Goal: Transaction & Acquisition: Subscribe to service/newsletter

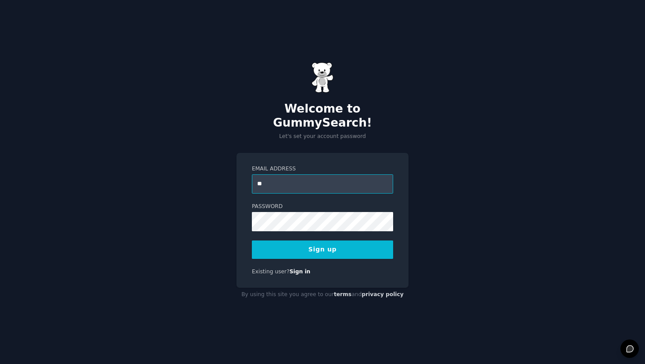
type input "**********"
click at [306, 241] on button "Sign up" at bounding box center [322, 250] width 141 height 18
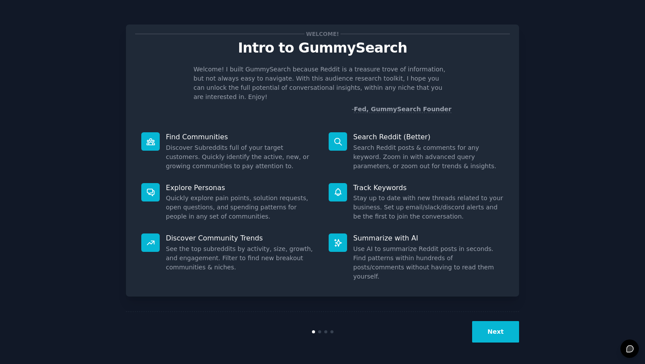
click at [490, 332] on button "Next" at bounding box center [495, 331] width 47 height 21
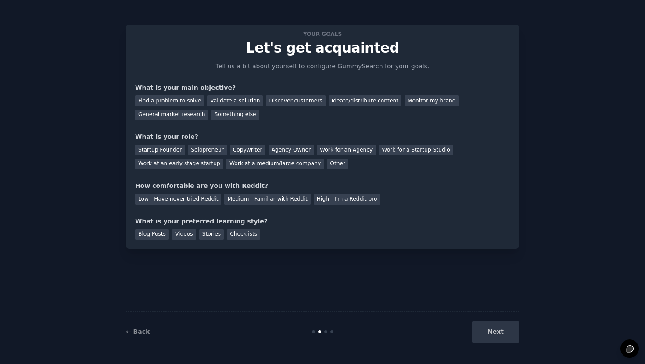
click at [490, 332] on div "Next" at bounding box center [453, 331] width 131 height 21
click at [164, 103] on div "Find a problem to solve" at bounding box center [169, 101] width 69 height 11
click at [231, 99] on div "Validate a solution" at bounding box center [235, 101] width 56 height 11
click at [182, 96] on div "Find a problem to solve" at bounding box center [169, 101] width 69 height 11
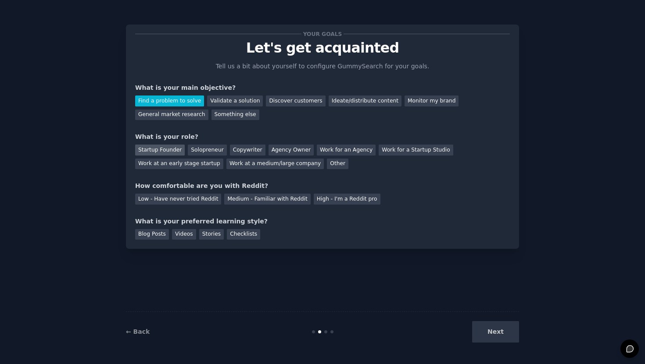
click at [154, 151] on div "Startup Founder" at bounding box center [160, 150] width 50 height 11
click at [249, 199] on div "Medium - Familiar with Reddit" at bounding box center [267, 199] width 86 height 11
click at [491, 335] on div "Next" at bounding box center [453, 331] width 131 height 21
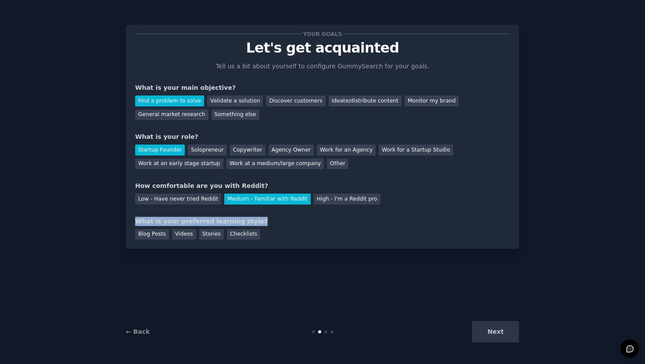
drag, startPoint x: 135, startPoint y: 220, endPoint x: 255, endPoint y: 219, distance: 119.7
click at [255, 219] on div "What is your preferred learning style?" at bounding box center [322, 221] width 375 height 9
click at [251, 220] on div "What is your preferred learning style?" at bounding box center [322, 221] width 375 height 9
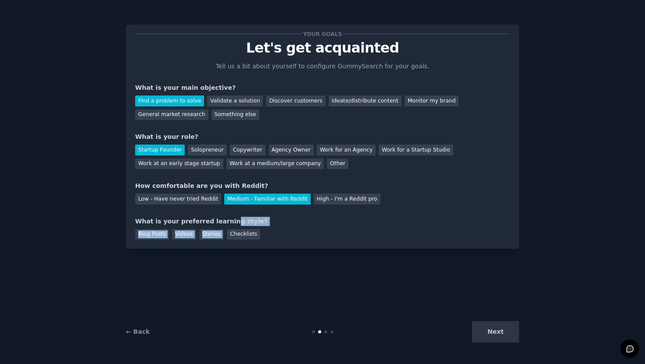
drag, startPoint x: 256, startPoint y: 228, endPoint x: 225, endPoint y: 221, distance: 32.3
click at [225, 221] on div "What is your preferred learning style? Blog Posts Videos Stories Checklists" at bounding box center [322, 228] width 375 height 23
click at [212, 218] on div "What is your preferred learning style?" at bounding box center [322, 221] width 375 height 9
click at [199, 221] on div "What is your preferred learning style?" at bounding box center [322, 221] width 375 height 9
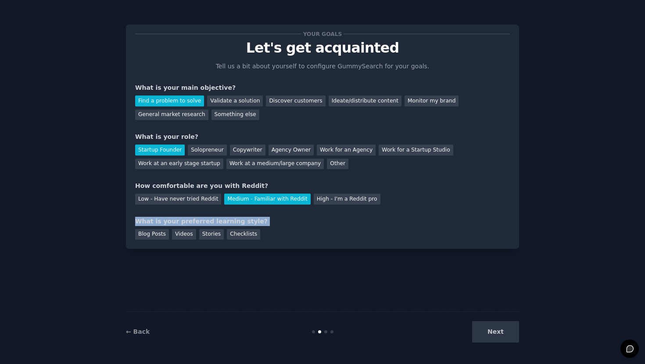
click at [199, 221] on div "What is your preferred learning style?" at bounding box center [322, 221] width 375 height 9
click at [199, 214] on div "Your goals Let's get acquainted Tell us a bit about yourself to configure Gummy…" at bounding box center [322, 137] width 375 height 206
click at [214, 239] on div "Stories" at bounding box center [211, 234] width 25 height 11
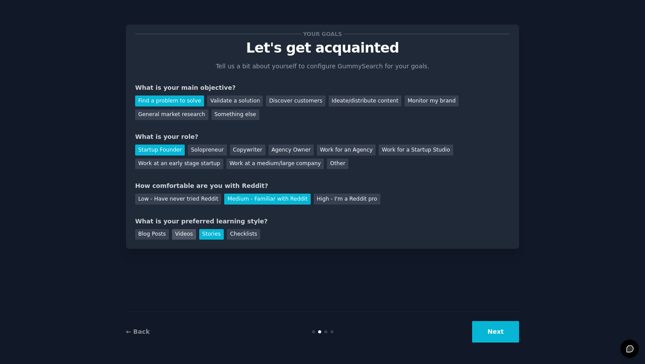
click at [185, 234] on div "Videos" at bounding box center [184, 234] width 24 height 11
click at [213, 235] on div "Stories" at bounding box center [211, 234] width 25 height 11
click at [501, 330] on button "Next" at bounding box center [495, 331] width 47 height 21
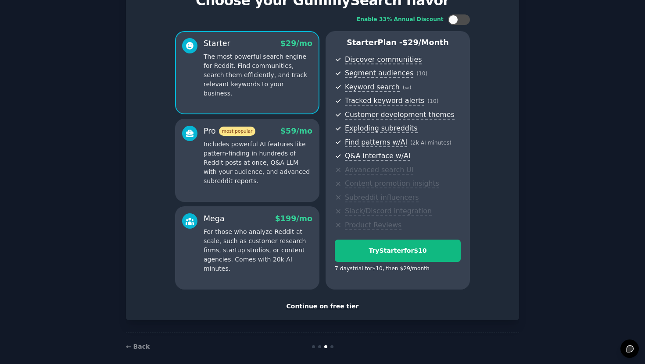
scroll to position [56, 0]
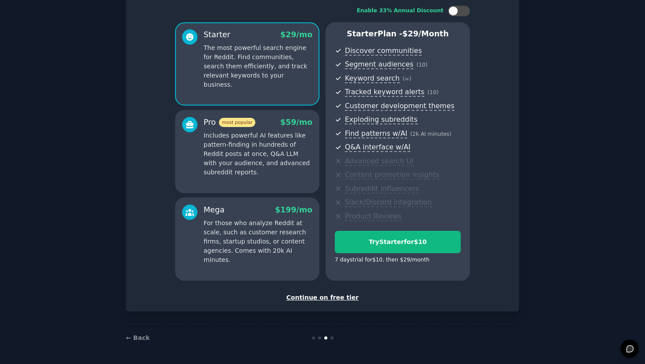
click at [318, 302] on div "Continue on free tier" at bounding box center [322, 297] width 375 height 9
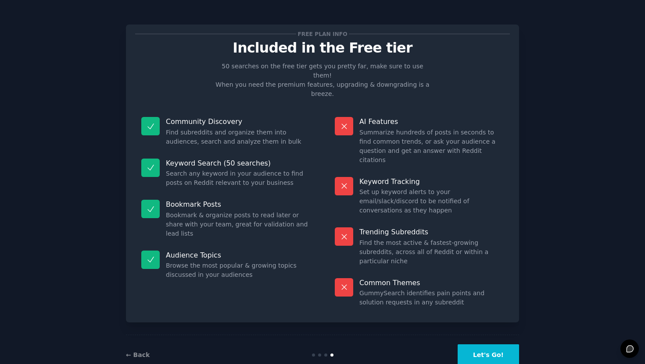
click at [476, 345] on button "Let's Go!" at bounding box center [487, 355] width 61 height 21
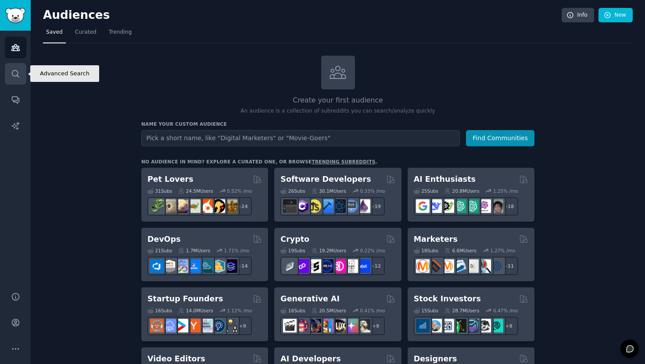
click at [23, 77] on link "Search" at bounding box center [15, 73] width 21 height 21
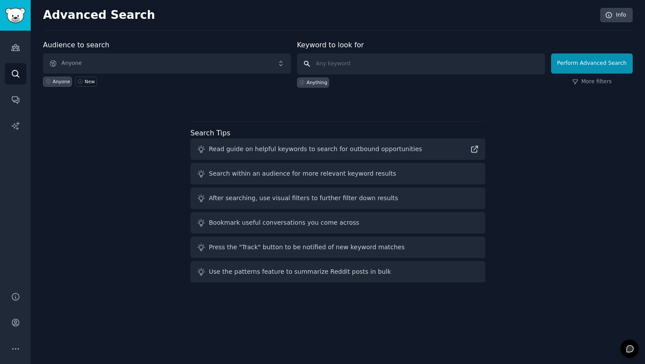
click at [331, 57] on input "text" at bounding box center [421, 64] width 248 height 21
click at [211, 65] on span "Anyone" at bounding box center [167, 64] width 248 height 20
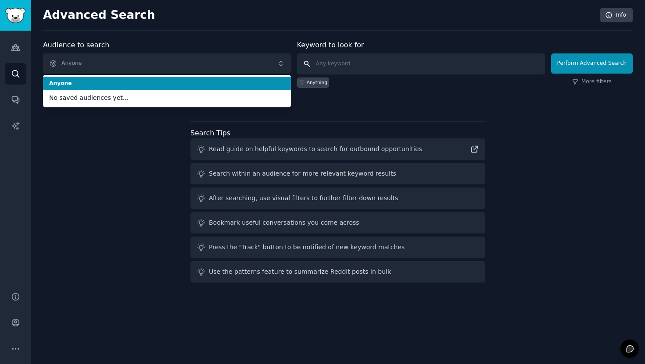
click at [361, 62] on input "text" at bounding box center [421, 64] width 248 height 21
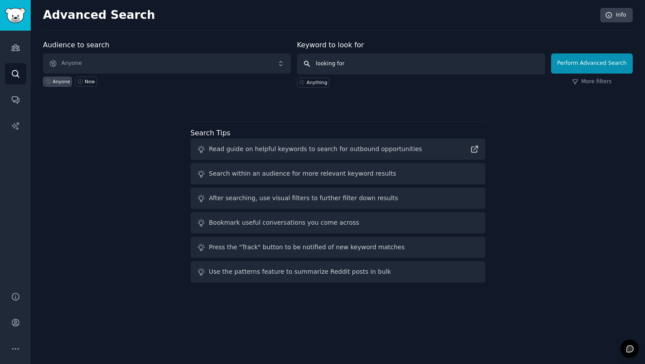
type input "looking for j"
type input "jobs"
click button "Perform Advanced Search" at bounding box center [592, 64] width 82 height 20
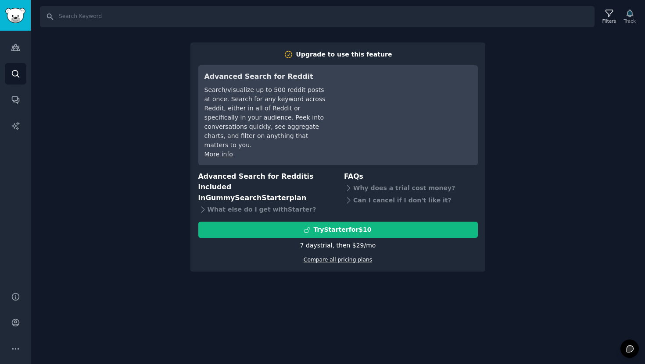
click at [329, 257] on link "Compare all pricing plans" at bounding box center [337, 260] width 68 height 6
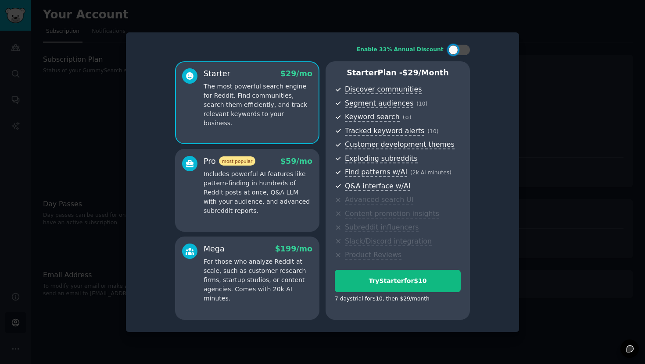
click at [249, 240] on div "Mega $ 199 /mo For those who analyze Reddit at scale, such as customer research…" at bounding box center [247, 278] width 144 height 83
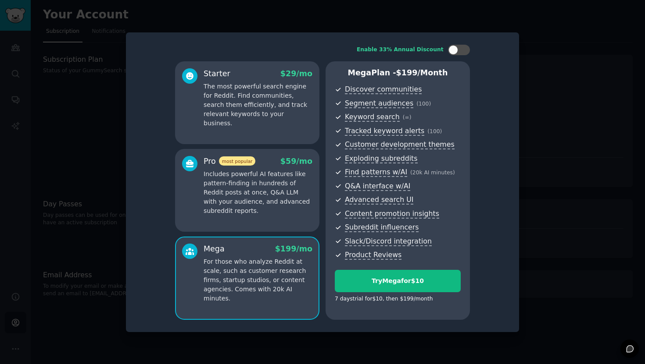
click at [254, 212] on p "Includes powerful AI features like pattern-finding in hundreds of Reddit posts …" at bounding box center [257, 193] width 109 height 46
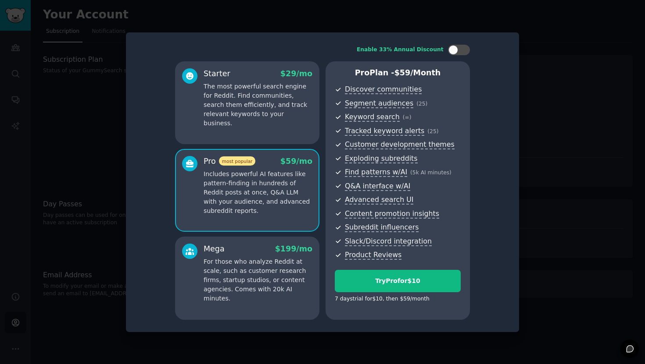
click at [263, 126] on div "Starter $ 29 /mo The most powerful search engine for Reddit. Find communities, …" at bounding box center [247, 102] width 144 height 83
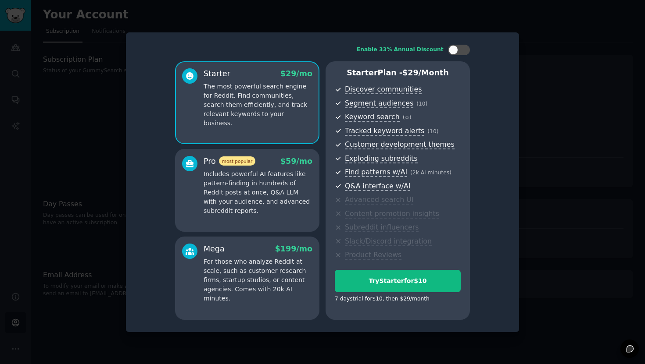
click at [457, 56] on div "Enable 33% Annual Discount Starter $ 29 /mo The most powerful search engine for…" at bounding box center [322, 183] width 381 height 288
click at [460, 50] on div at bounding box center [459, 50] width 22 height 11
click at [460, 50] on div at bounding box center [465, 50] width 10 height 10
click at [460, 50] on div at bounding box center [459, 50] width 22 height 11
click at [460, 50] on div at bounding box center [465, 50] width 10 height 10
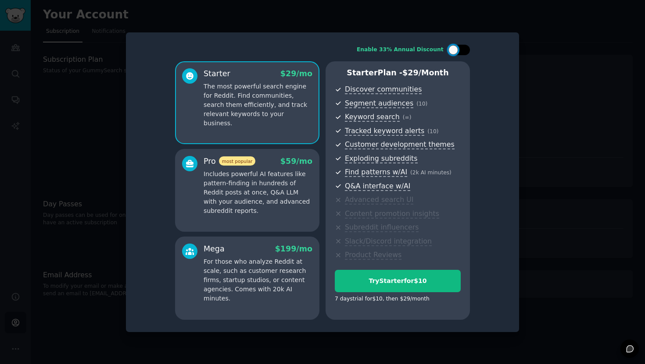
click at [460, 50] on div at bounding box center [459, 50] width 22 height 11
click at [460, 50] on div at bounding box center [465, 50] width 10 height 10
click at [460, 50] on div at bounding box center [459, 50] width 22 height 11
checkbox input "true"
